Goal: Task Accomplishment & Management: Manage account settings

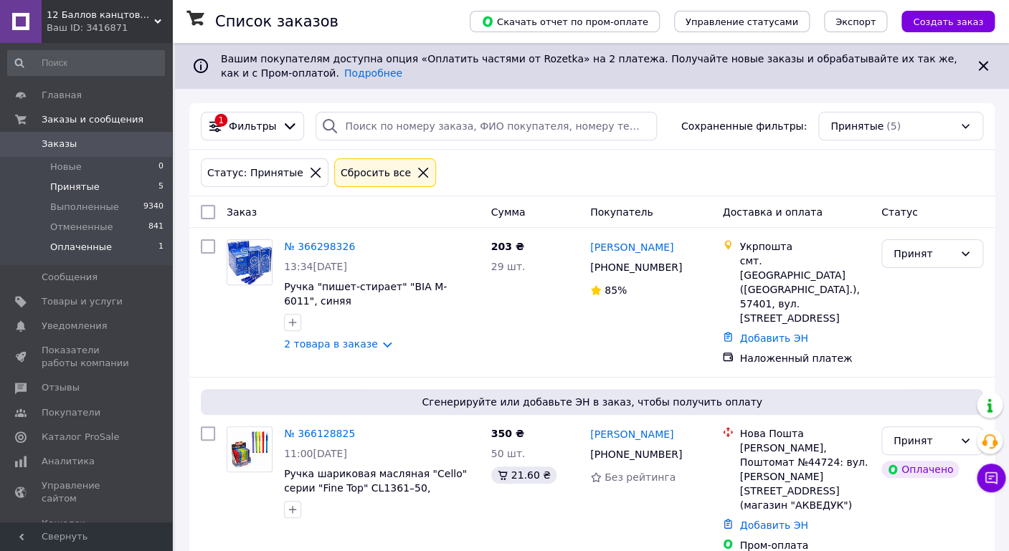
click at [103, 247] on span "Оплаченные" at bounding box center [81, 247] width 62 height 13
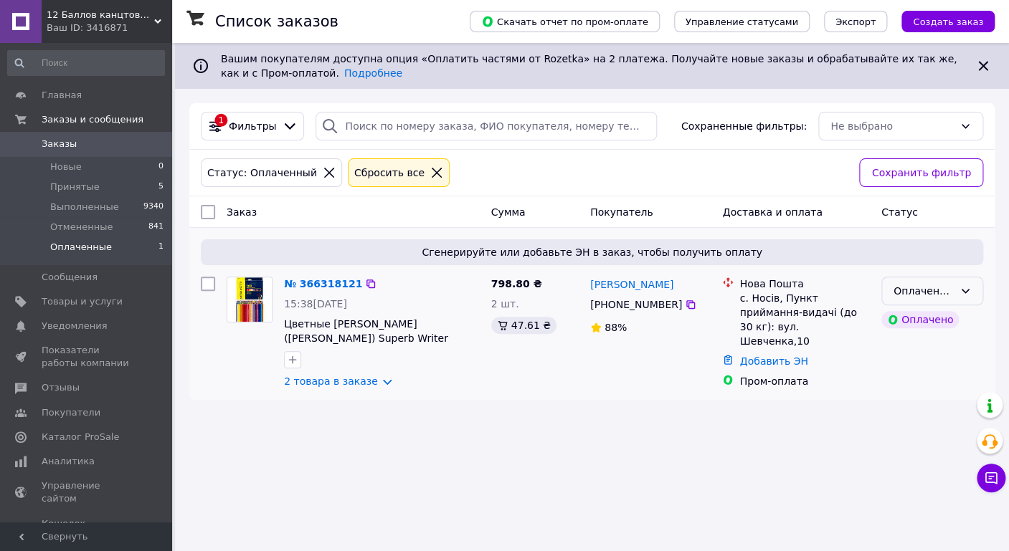
click at [916, 285] on div "Оплаченный" at bounding box center [924, 291] width 60 height 16
click at [905, 316] on li "Принят" at bounding box center [931, 321] width 100 height 26
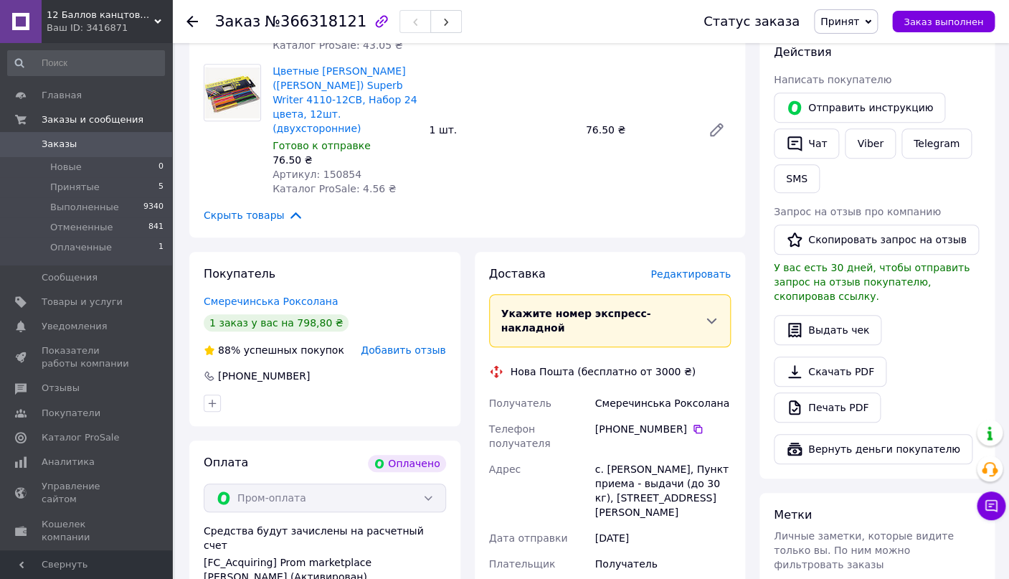
scroll to position [303, 0]
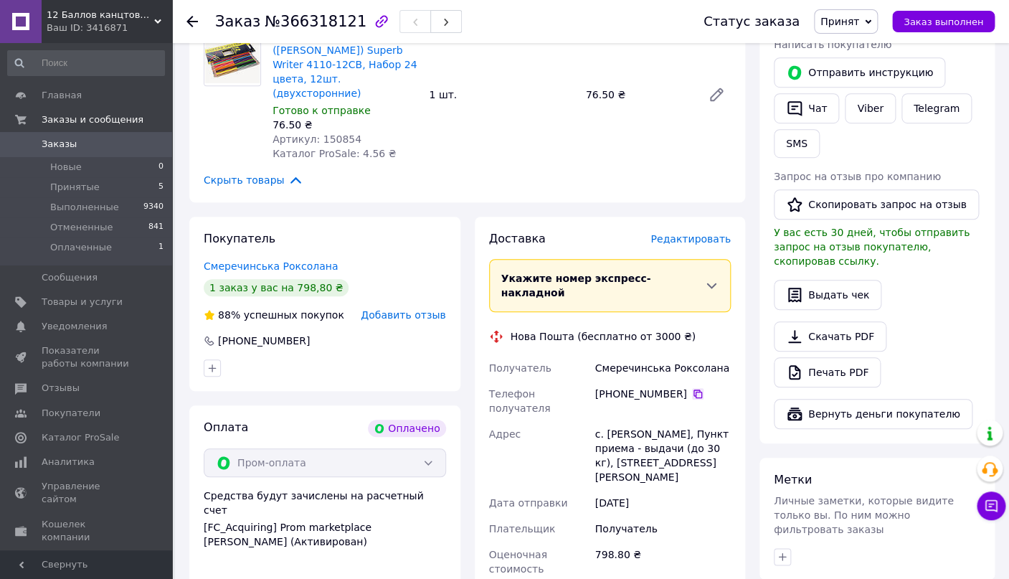
click at [692, 388] on icon at bounding box center [697, 393] width 11 height 11
click at [103, 193] on li "Принятые 5" at bounding box center [86, 187] width 172 height 20
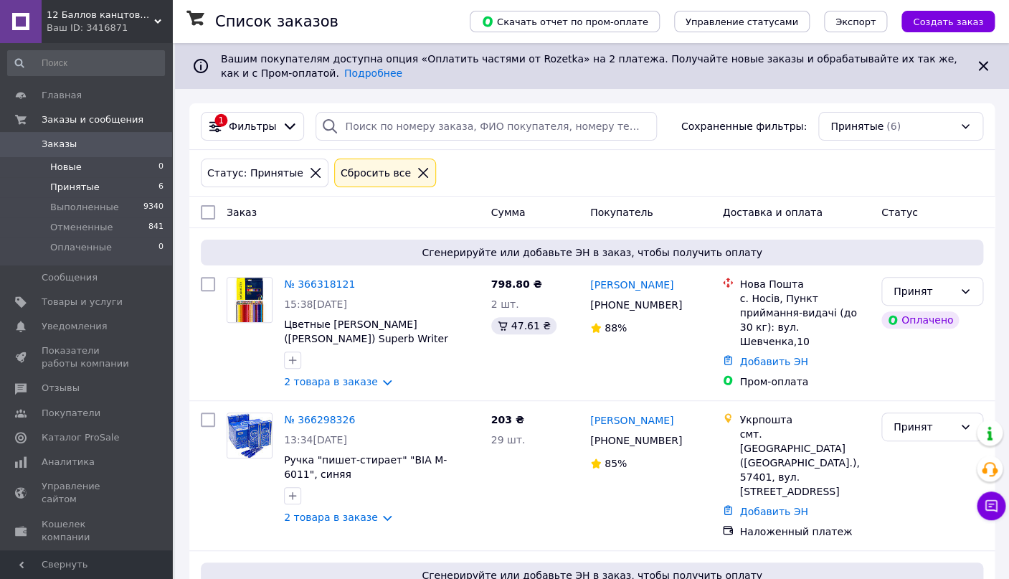
click at [62, 166] on span "Новые" at bounding box center [66, 167] width 32 height 13
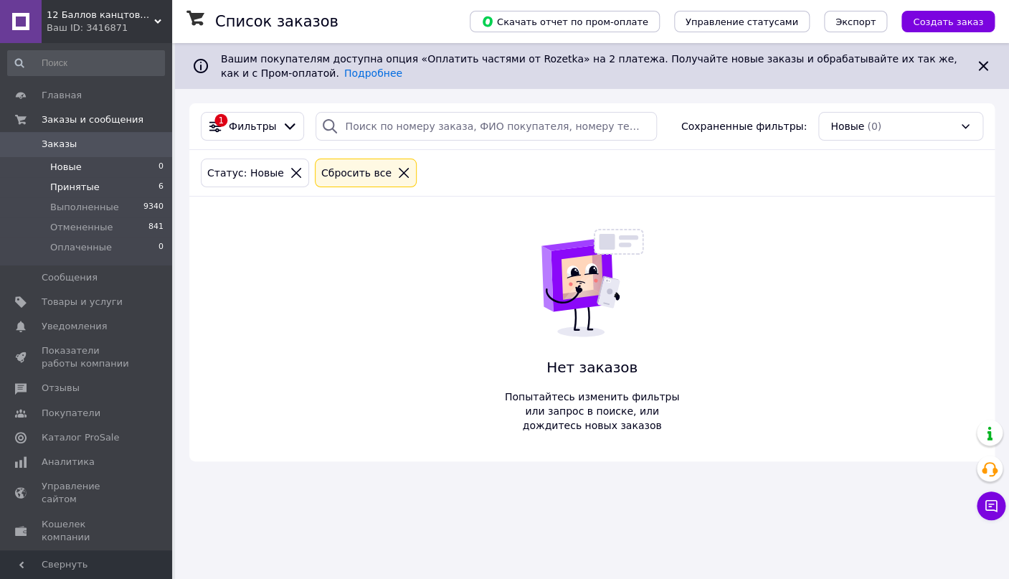
click at [59, 186] on span "Принятые" at bounding box center [74, 187] width 49 height 13
